Goal: Task Accomplishment & Management: Manage account settings

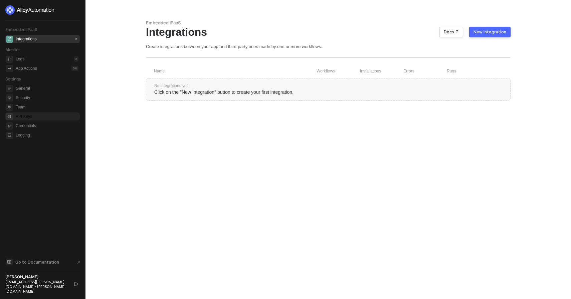
click at [33, 114] on span "API Keys" at bounding box center [47, 117] width 63 height 8
